Goal: Task Accomplishment & Management: Manage account settings

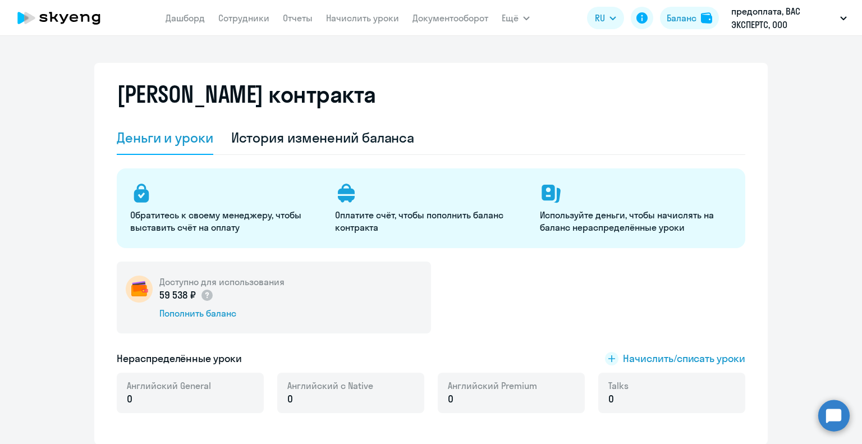
select select "english_adult_not_native_speaker"
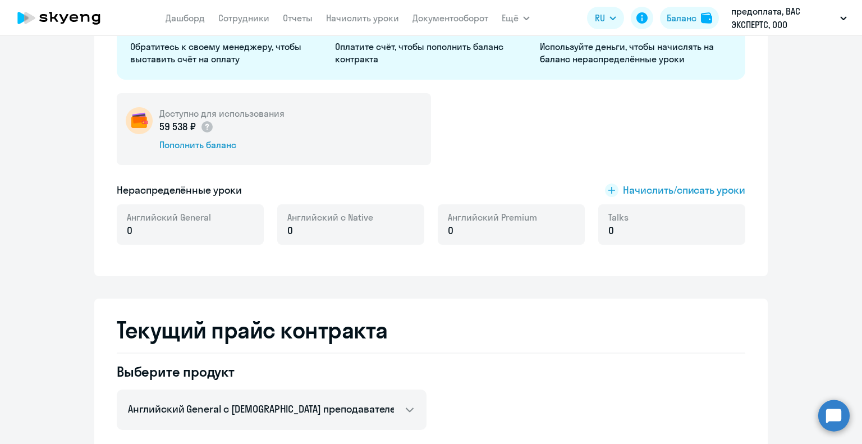
scroll to position [337, 0]
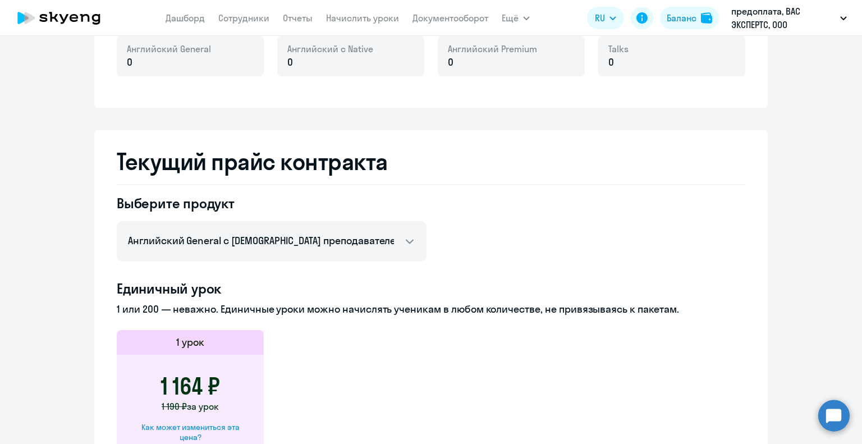
click at [835, 430] on circle at bounding box center [834, 415] width 31 height 31
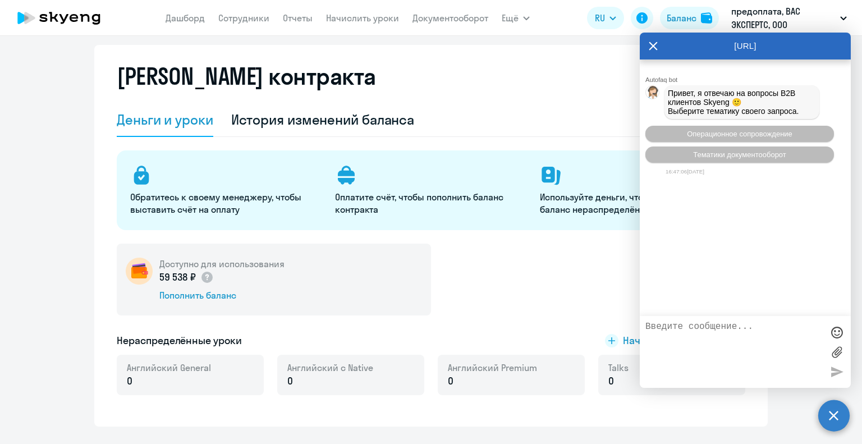
scroll to position [0, 0]
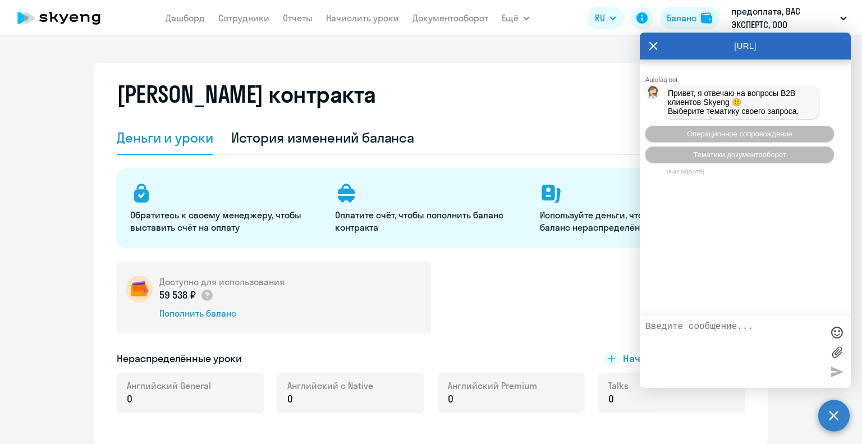
click at [732, 344] on textarea at bounding box center [734, 352] width 177 height 61
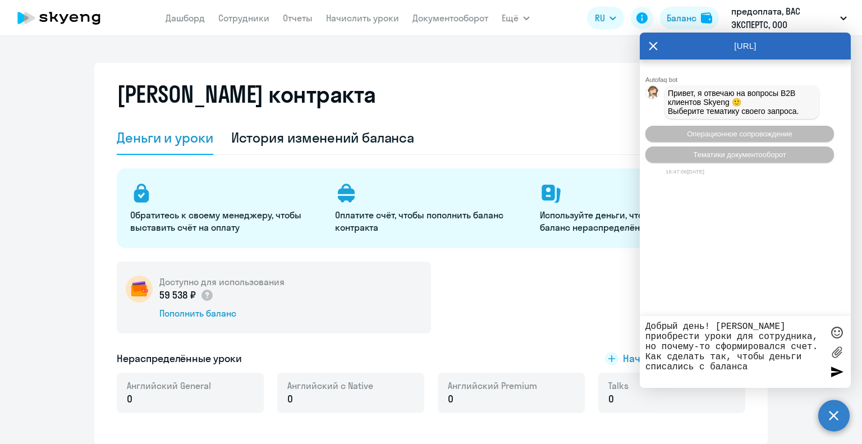
type textarea "Добрый день! Хотела приобрести уроки для сотрудника, но почему-то сформировался…"
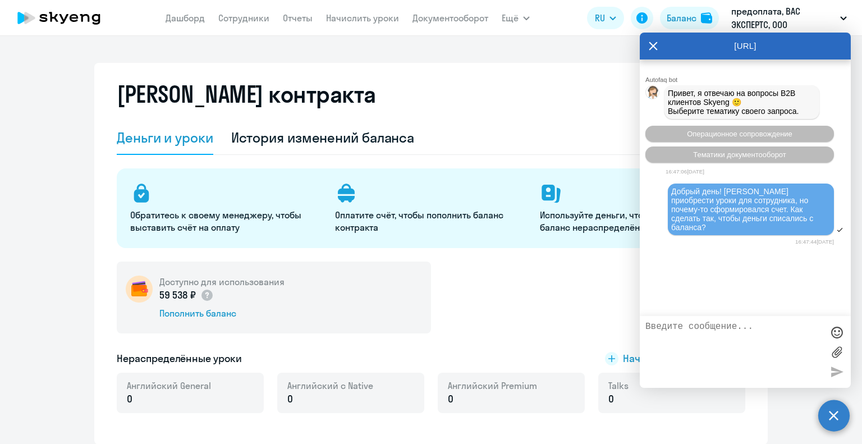
scroll to position [21, 0]
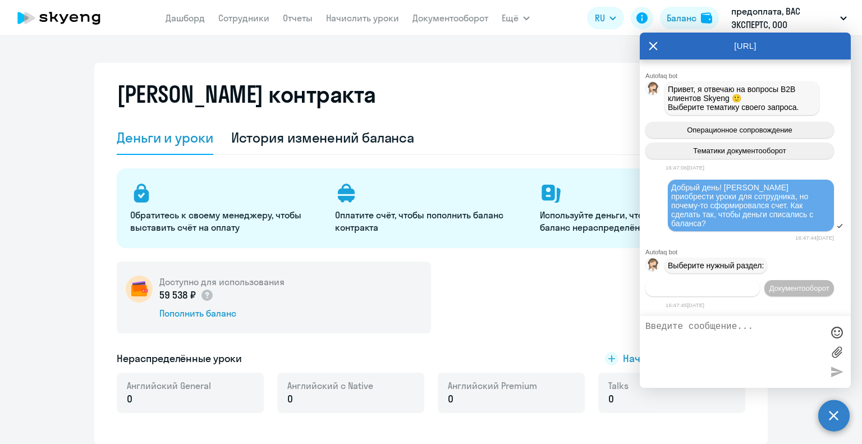
click at [748, 284] on span "Операционное сопровождение" at bounding box center [703, 288] width 106 height 8
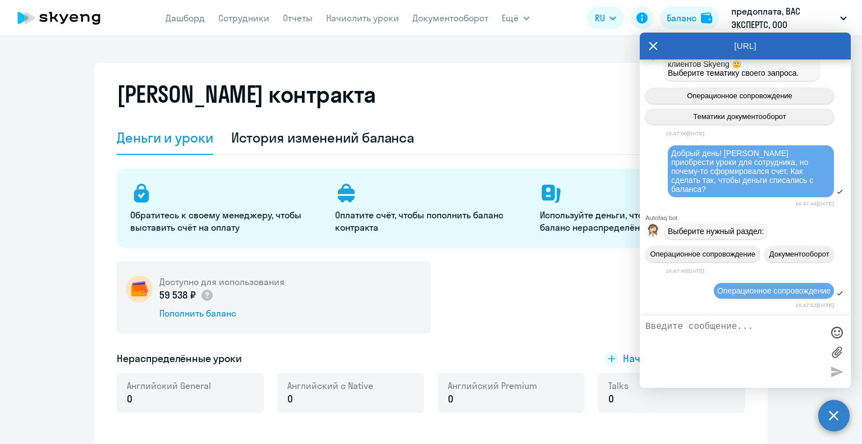
scroll to position [125, 0]
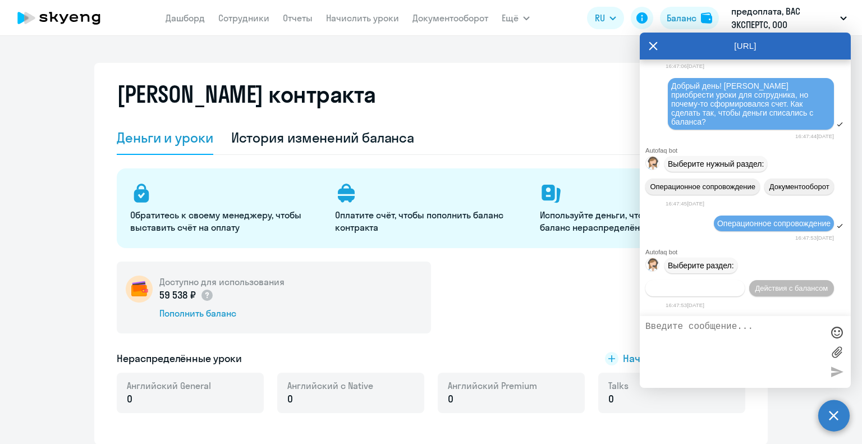
click at [726, 292] on button "Действия по сотрудникам" at bounding box center [695, 288] width 99 height 16
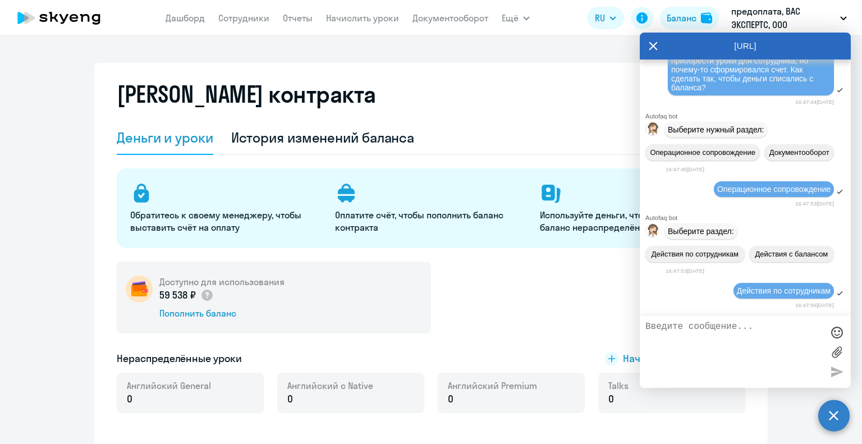
scroll to position [292, 0]
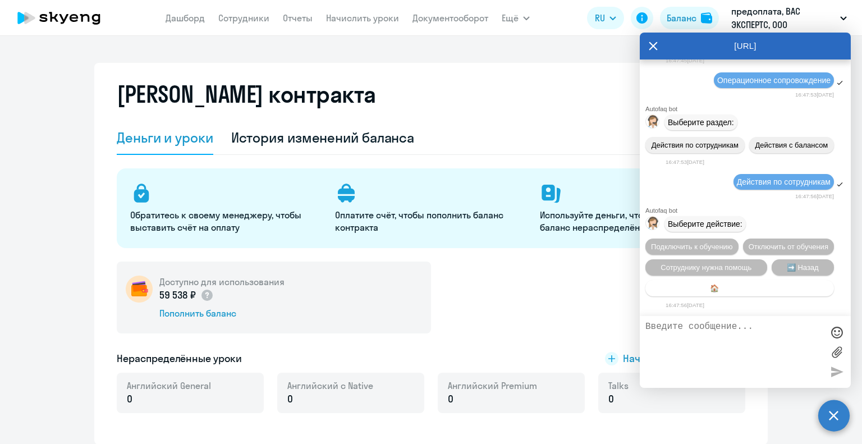
click at [775, 285] on button "🏠 Главное меню" at bounding box center [740, 288] width 189 height 16
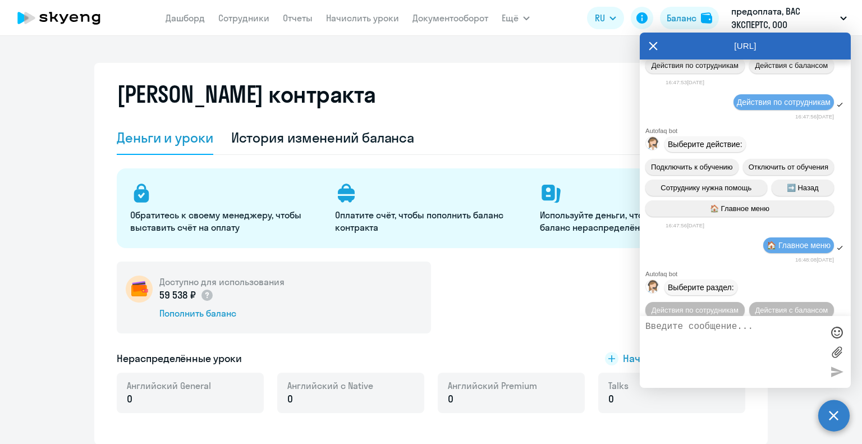
scroll to position [397, 0]
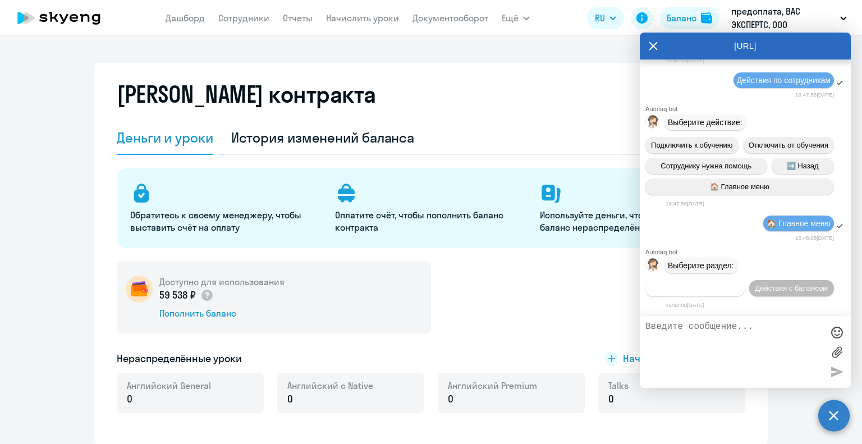
click at [706, 289] on span "Действия по сотрудникам" at bounding box center [695, 288] width 87 height 8
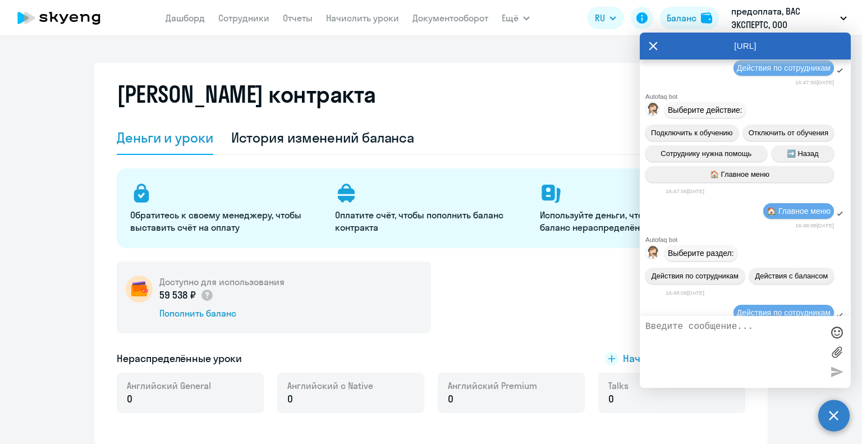
scroll to position [564, 0]
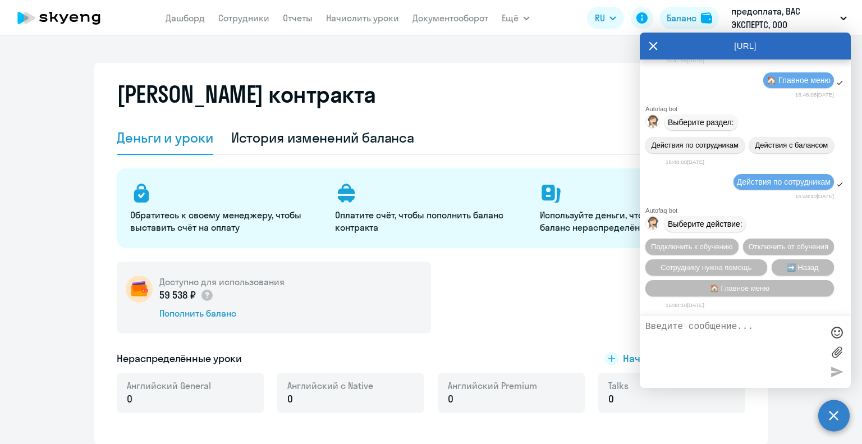
click at [708, 330] on textarea at bounding box center [734, 352] width 177 height 61
type textarea "Как списать деньги с баланса за уроки?"
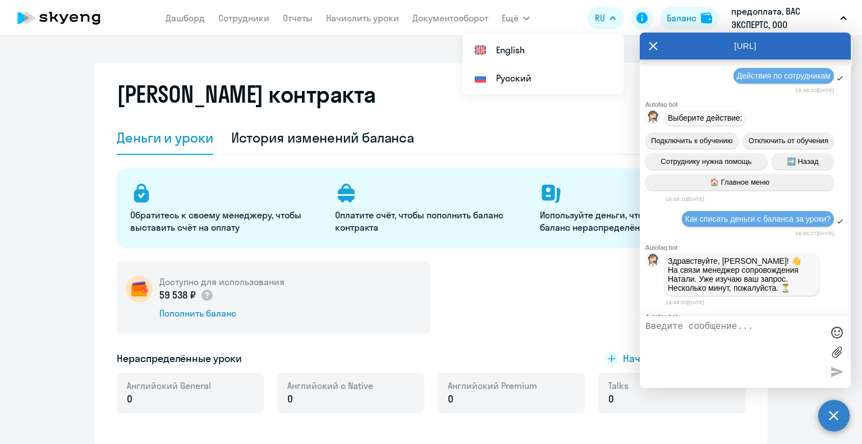
scroll to position [1378, 0]
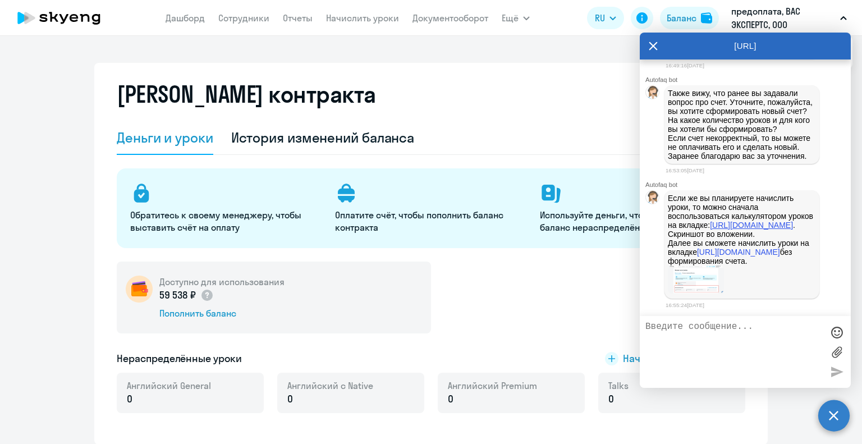
click at [710, 221] on link "[URL][DOMAIN_NAME]" at bounding box center [751, 225] width 83 height 9
click at [738, 256] on link "[URL][DOMAIN_NAME]" at bounding box center [738, 252] width 83 height 9
click at [696, 272] on img at bounding box center [696, 280] width 56 height 28
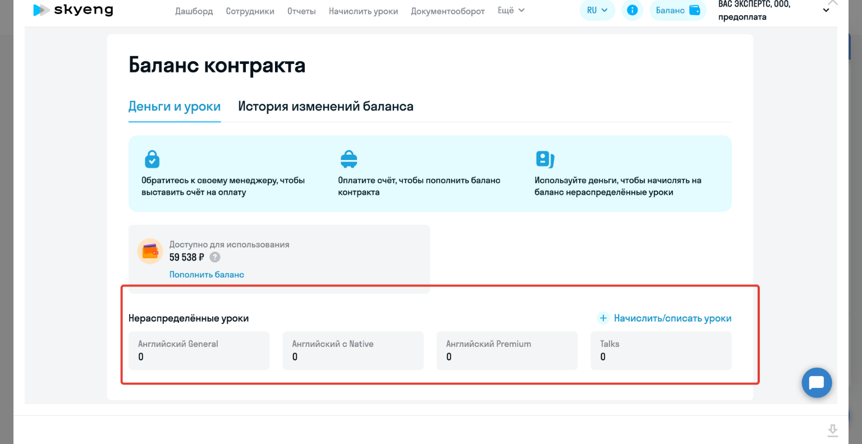
scroll to position [0, 0]
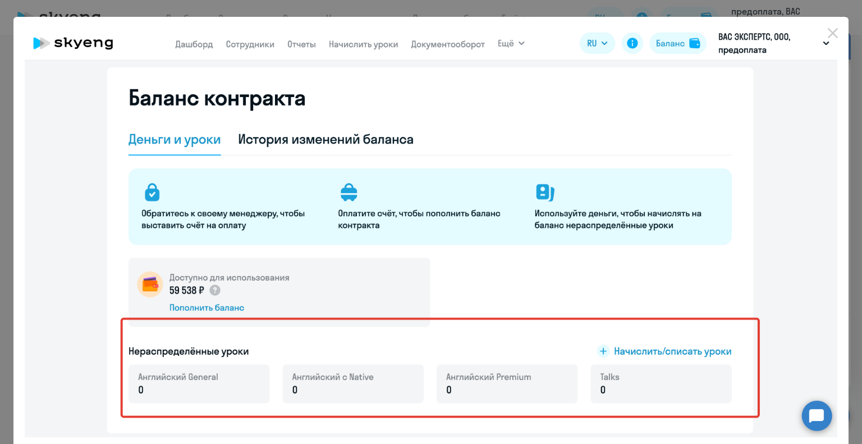
click at [813, 102] on img at bounding box center [431, 232] width 813 height 409
click at [812, 410] on img at bounding box center [431, 232] width 813 height 409
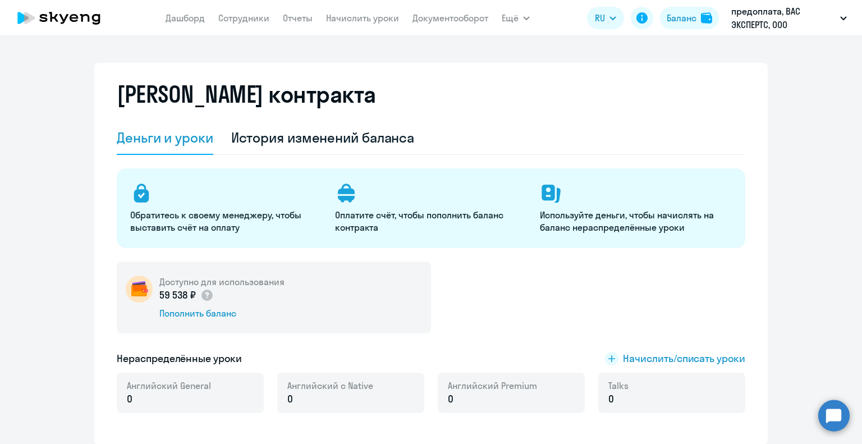
select select "english_adult_not_native_speaker"
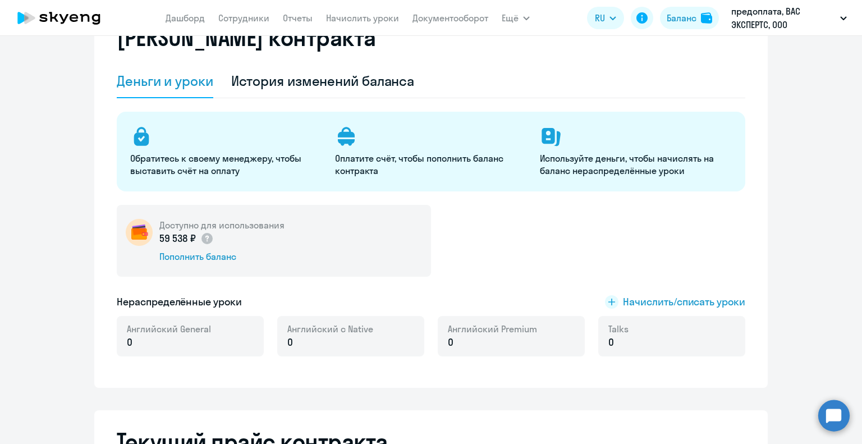
scroll to position [56, 0]
click at [715, 300] on span "Начислить/списать уроки" at bounding box center [684, 302] width 122 height 15
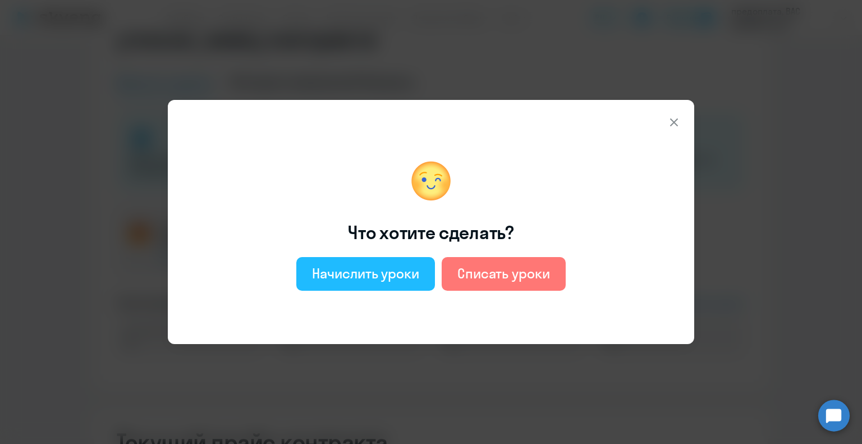
click at [380, 272] on div "Начислить уроки" at bounding box center [365, 273] width 107 height 18
select select "english_adult_not_native_speaker"
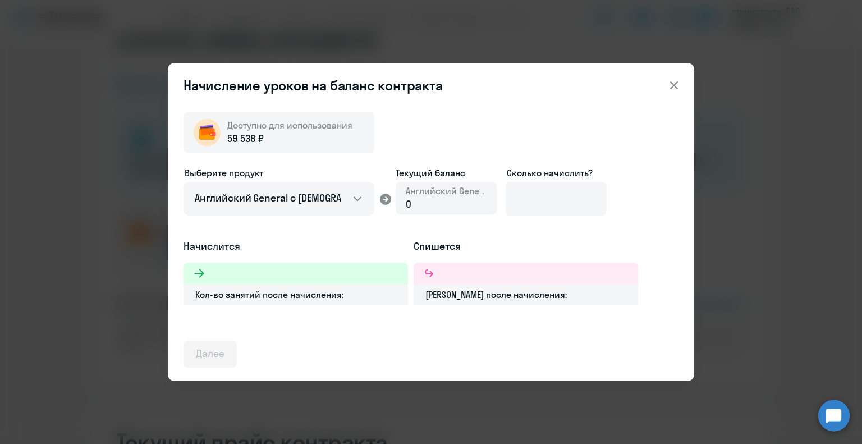
click at [501, 194] on div "Выберите продукт Английский General с русскоговорящим преподавателем Английский…" at bounding box center [431, 202] width 495 height 73
click at [529, 196] on input at bounding box center [556, 199] width 101 height 34
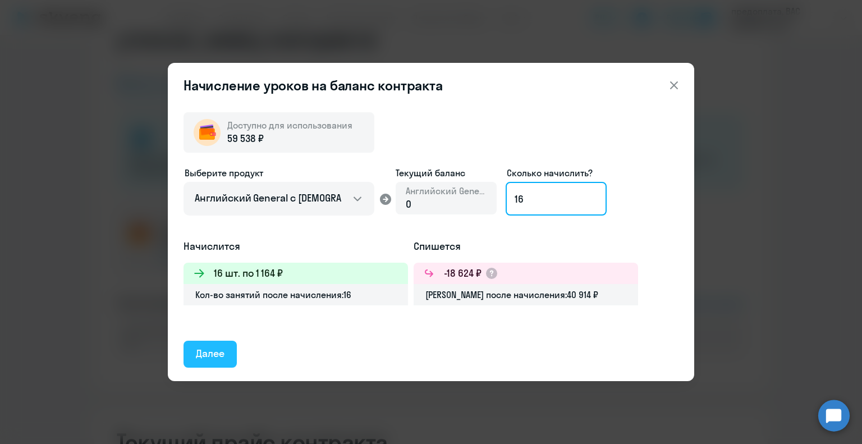
type input "16"
click at [221, 353] on div "Далее" at bounding box center [210, 353] width 29 height 15
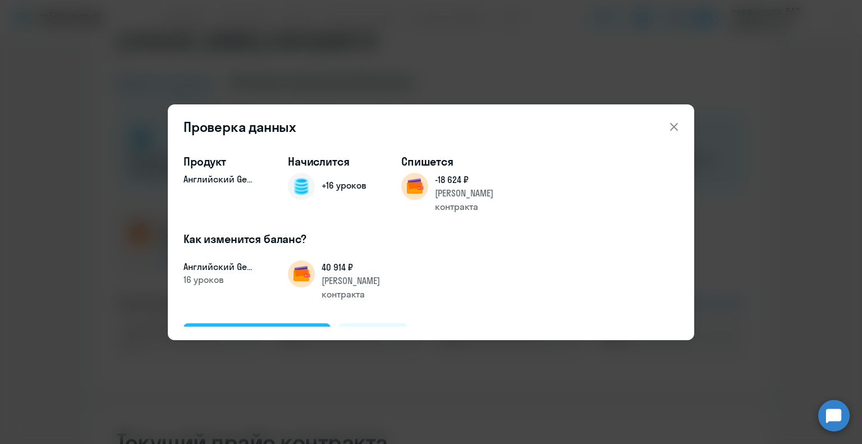
click at [297, 329] on div "Подтвердить и начислить" at bounding box center [257, 336] width 122 height 15
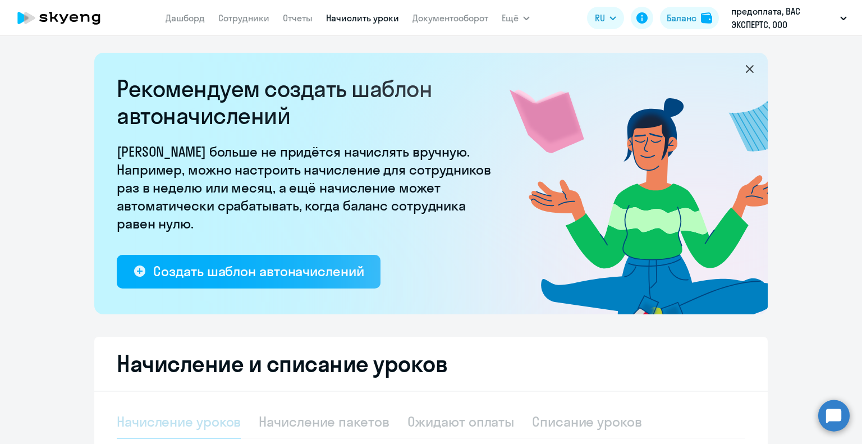
select select "10"
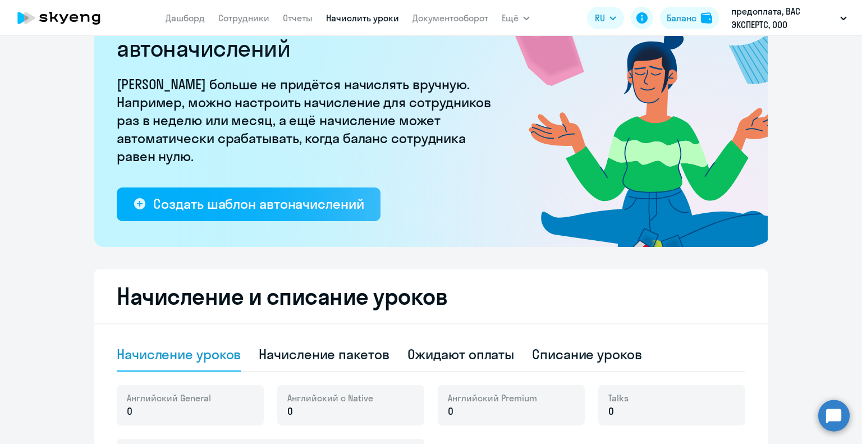
scroll to position [168, 0]
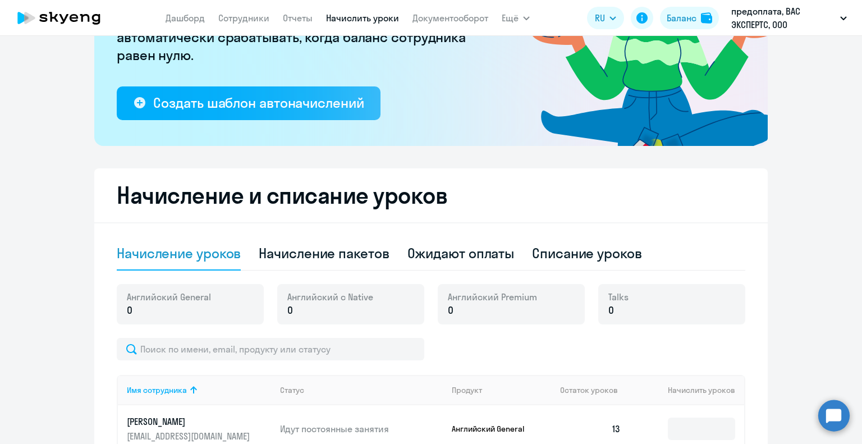
click at [208, 323] on div "Английский General 0" at bounding box center [190, 304] width 147 height 40
drag, startPoint x: 208, startPoint y: 319, endPoint x: 201, endPoint y: 311, distance: 10.8
click at [204, 314] on div "Английский General 0" at bounding box center [190, 304] width 147 height 40
click at [185, 312] on p "0" at bounding box center [169, 310] width 84 height 15
click at [135, 313] on p "0" at bounding box center [169, 310] width 84 height 15
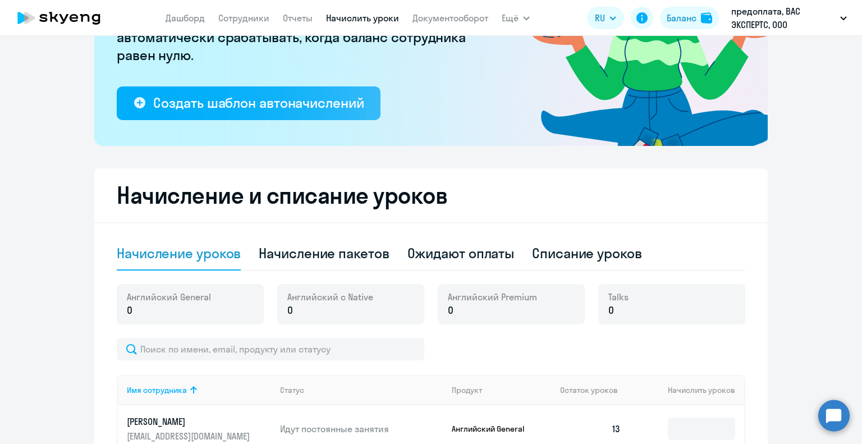
click at [140, 309] on p "0" at bounding box center [169, 310] width 84 height 15
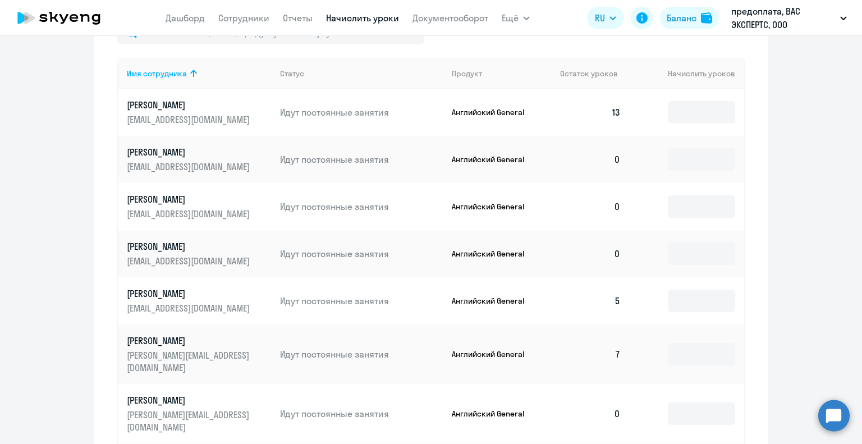
scroll to position [505, 0]
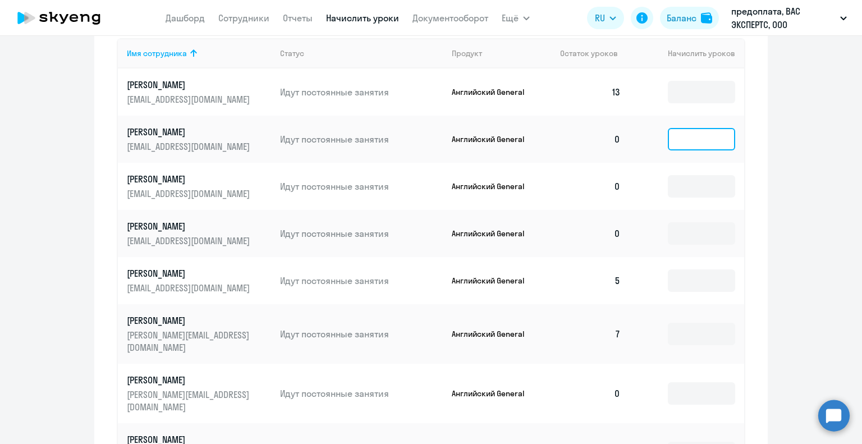
click at [700, 143] on input at bounding box center [701, 139] width 67 height 22
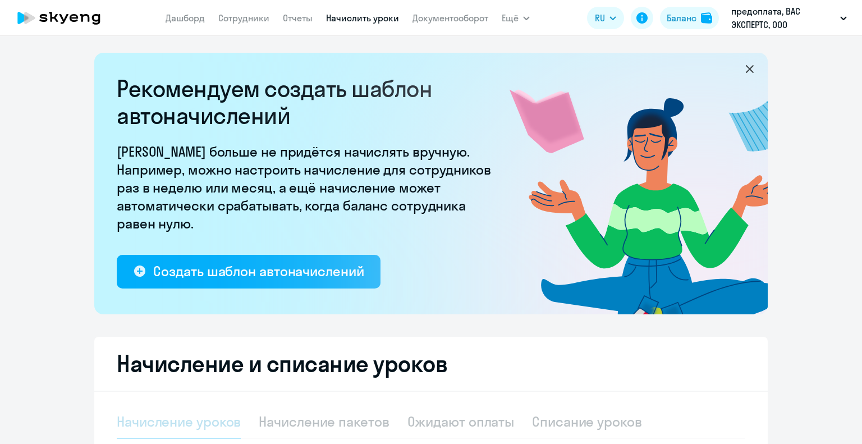
select select "10"
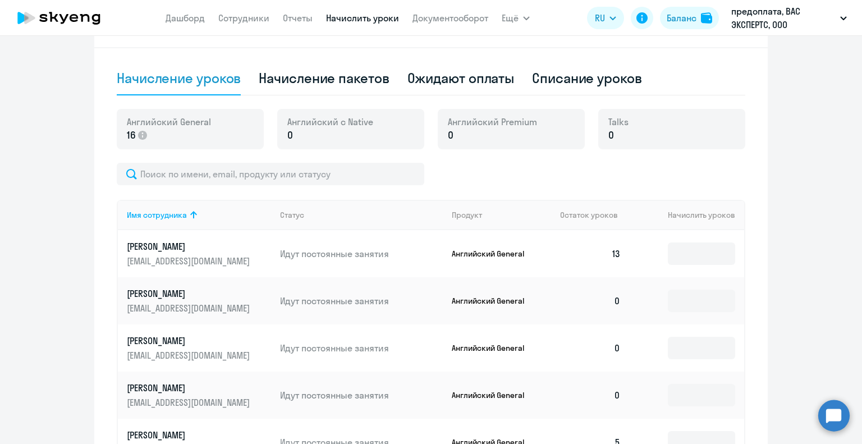
scroll to position [393, 0]
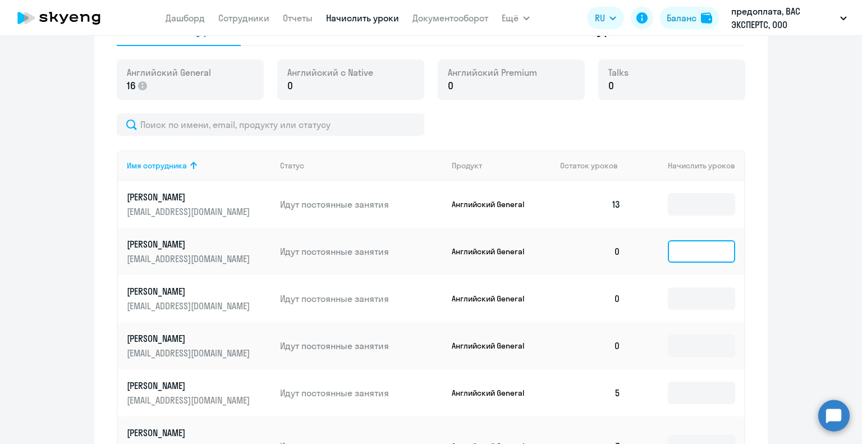
click at [676, 253] on input at bounding box center [701, 251] width 67 height 22
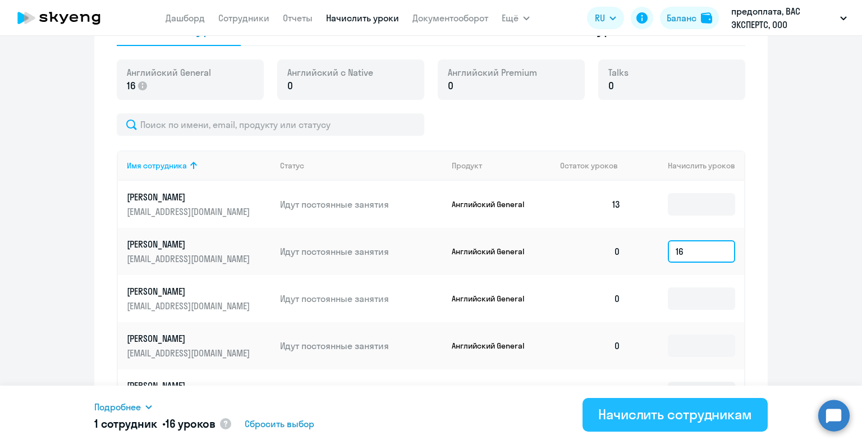
type input "16"
click at [692, 415] on div "Начислить сотрудникам" at bounding box center [675, 414] width 154 height 18
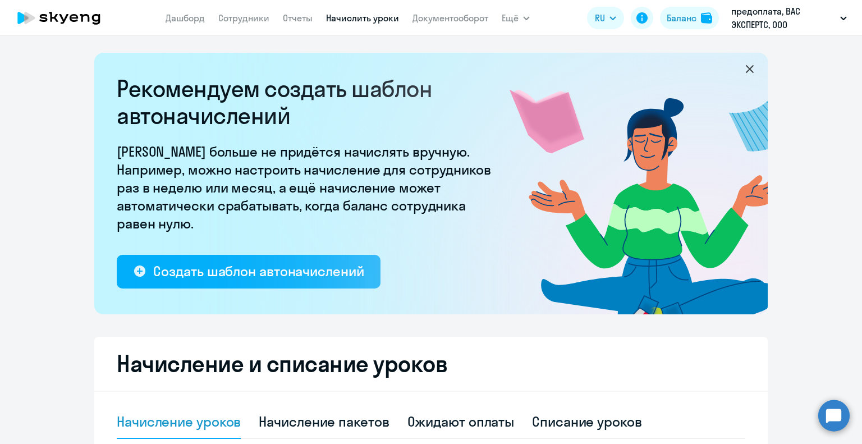
scroll to position [281, 0]
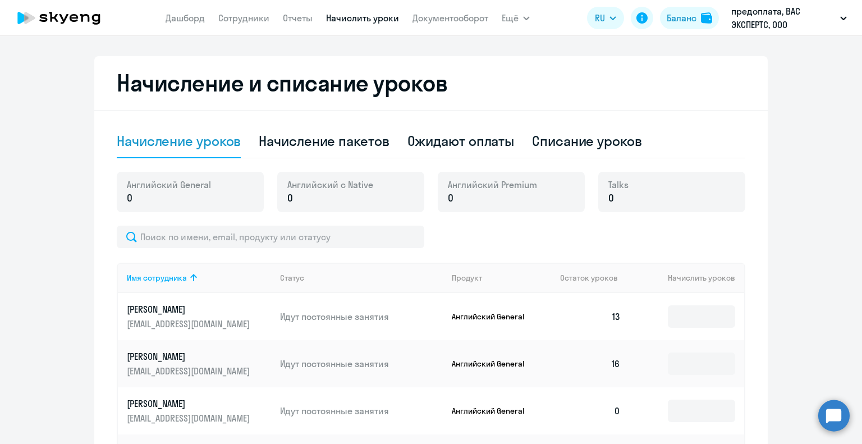
click at [828, 408] on circle at bounding box center [834, 415] width 31 height 31
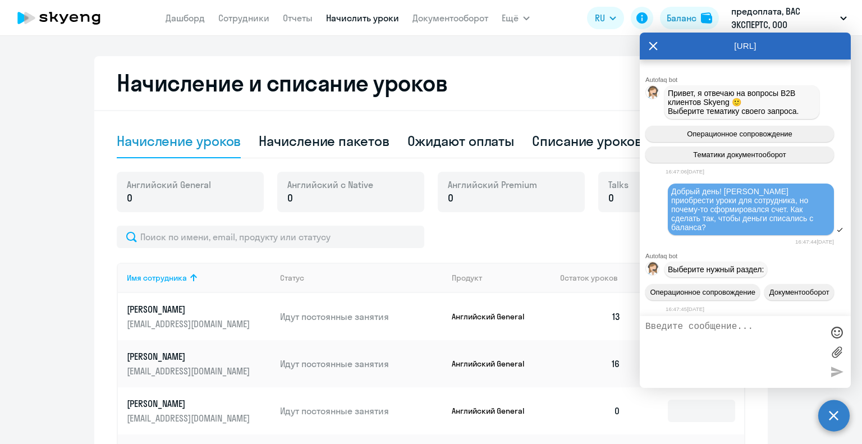
scroll to position [1392, 0]
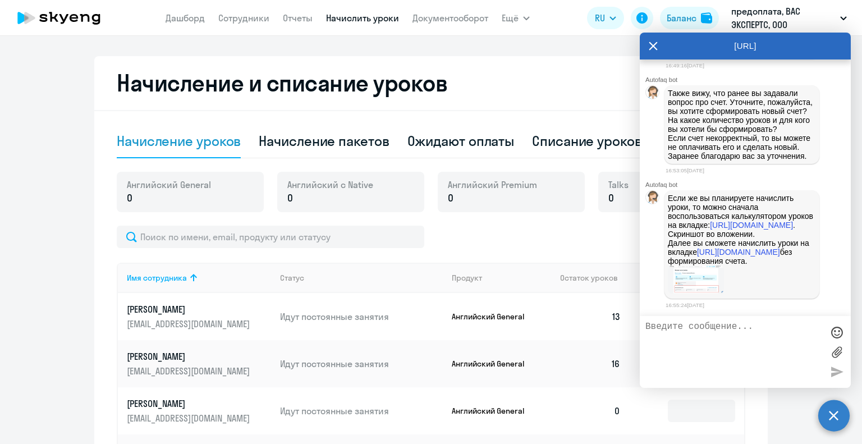
click at [737, 335] on textarea at bounding box center [734, 352] width 177 height 61
type textarea "Спасибо! А счет от [DATE] отмените, пожалуйста?"
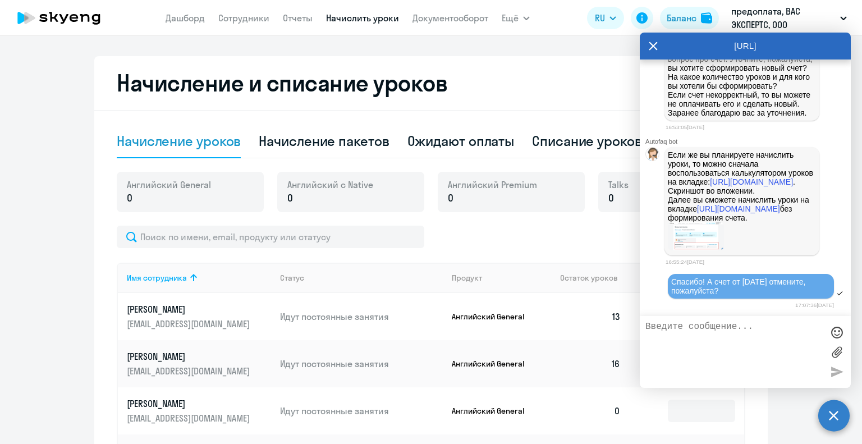
scroll to position [1437, 0]
type textarea "Начислила уроки сотруднику из баланса"
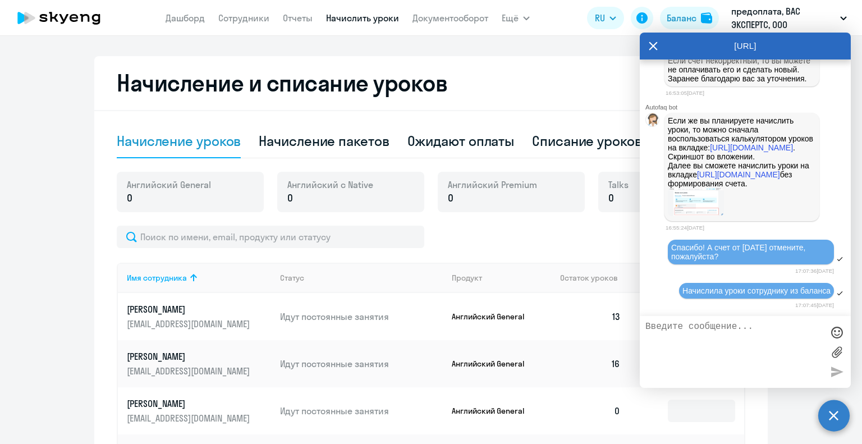
scroll to position [1471, 0]
